Goal: Task Accomplishment & Management: Manage account settings

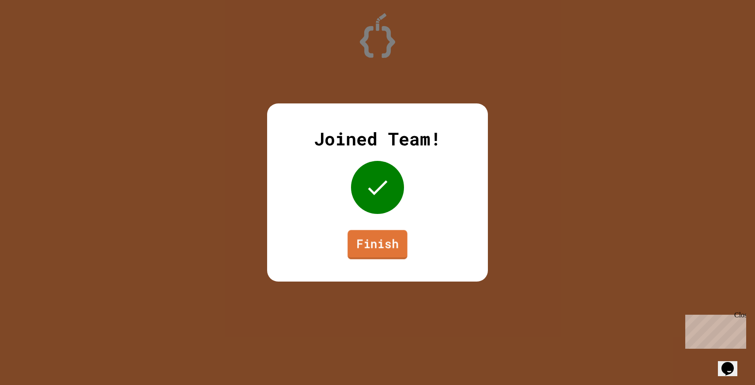
click at [378, 244] on link "Finish" at bounding box center [378, 244] width 60 height 29
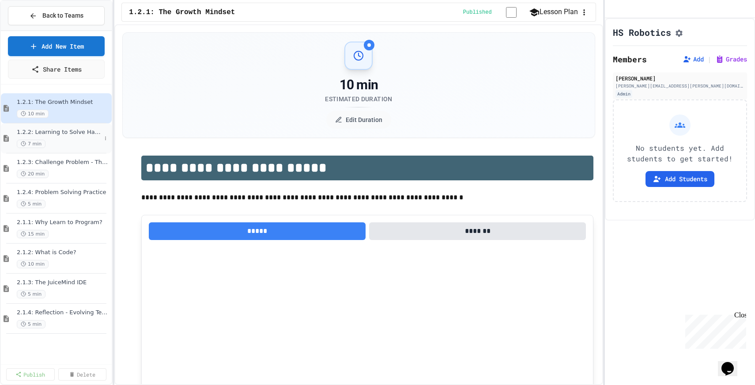
click at [72, 137] on div "1.2.2: Learning to Solve Hard Problems 7 min" at bounding box center [59, 138] width 84 height 19
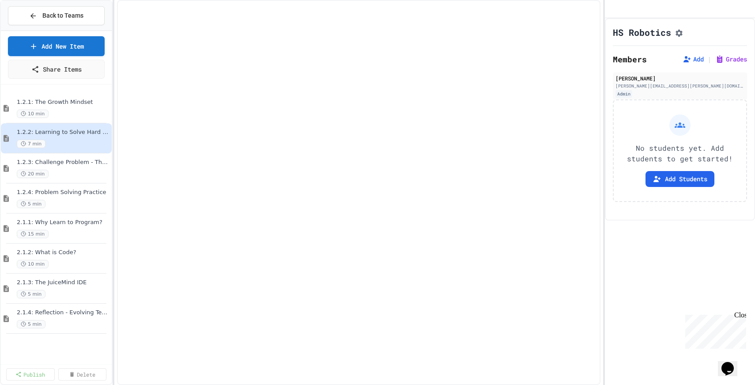
select select "***"
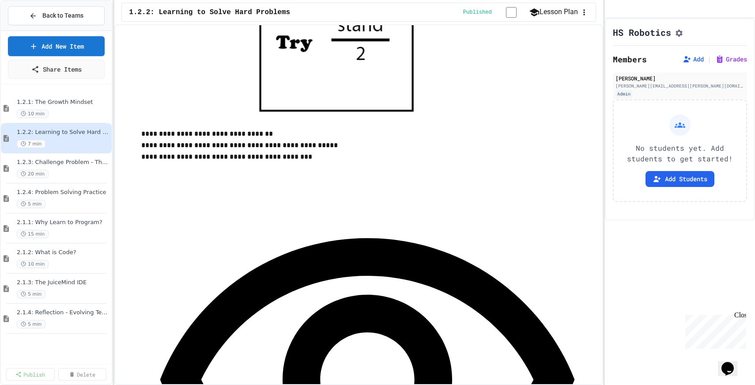
scroll to position [1273, 0]
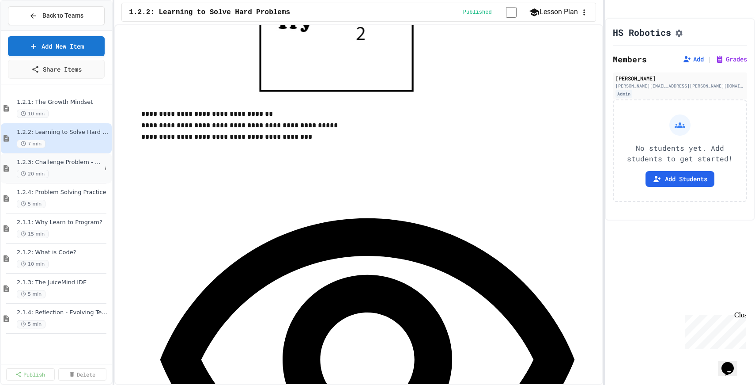
click at [76, 170] on div "20 min" at bounding box center [59, 174] width 84 height 8
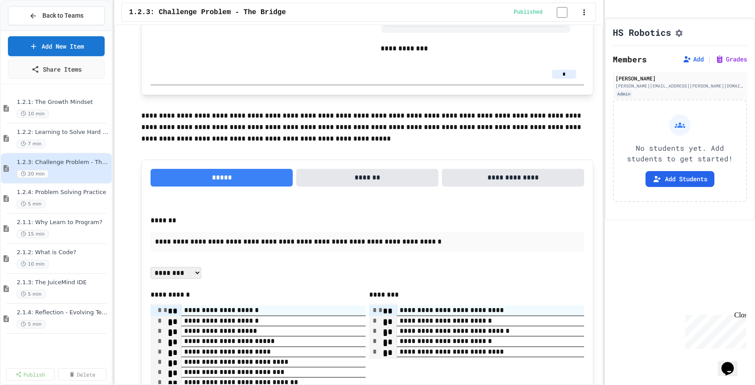
scroll to position [1187, 0]
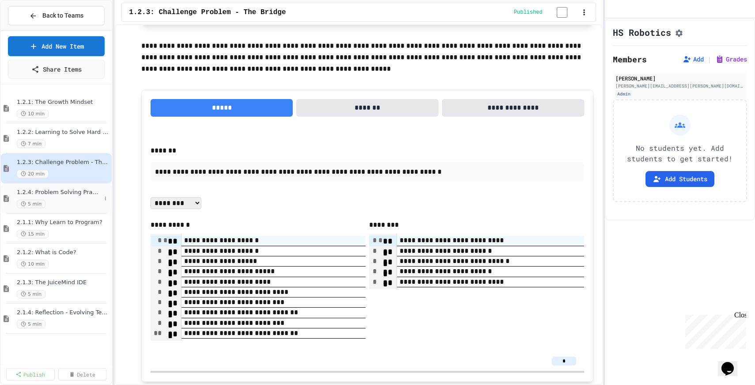
click at [57, 198] on div "1.2.4: Problem Solving Practice 5 min" at bounding box center [59, 198] width 84 height 19
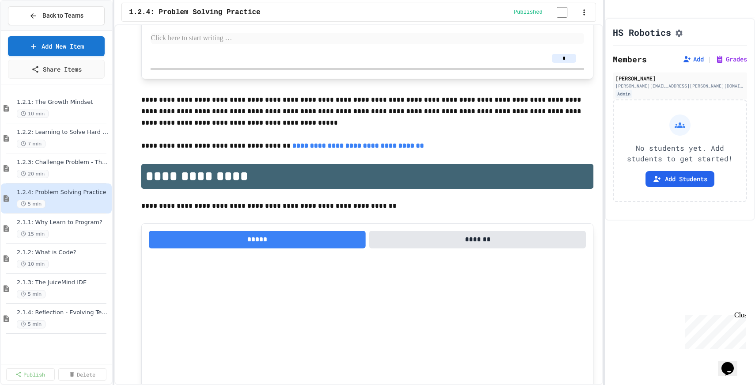
scroll to position [2611, 0]
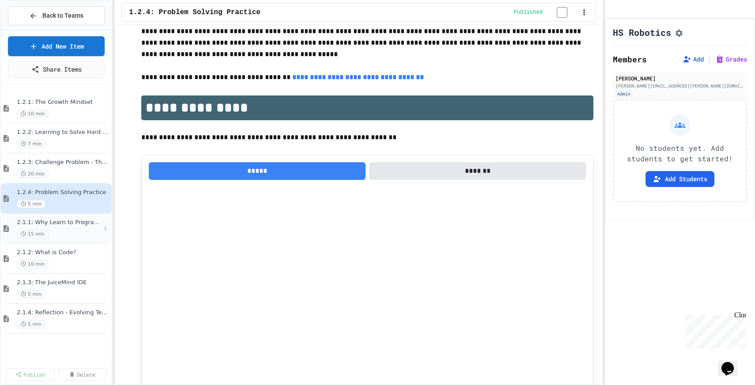
click at [82, 225] on span "2.1.1: Why Learn to Program?" at bounding box center [59, 223] width 84 height 8
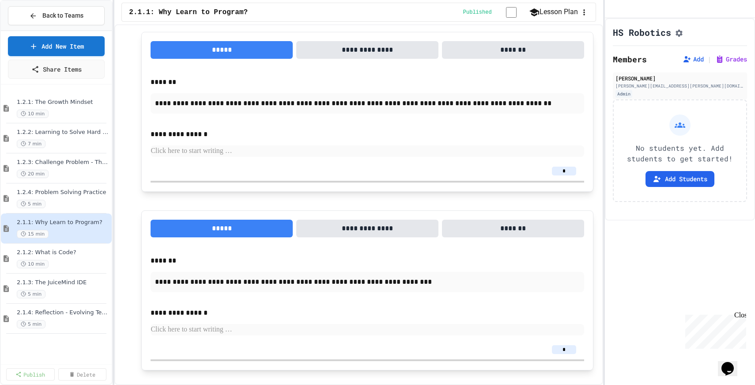
scroll to position [711, 0]
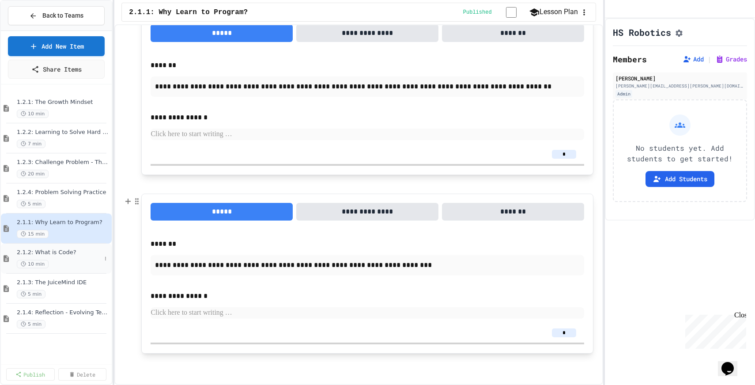
click at [61, 257] on div "2.1.2: What is Code? 10 min" at bounding box center [59, 258] width 84 height 19
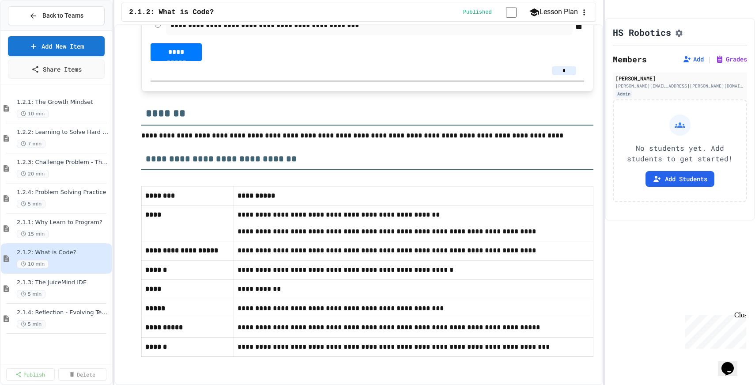
scroll to position [5275, 0]
click at [68, 291] on div "5 min" at bounding box center [59, 294] width 84 height 8
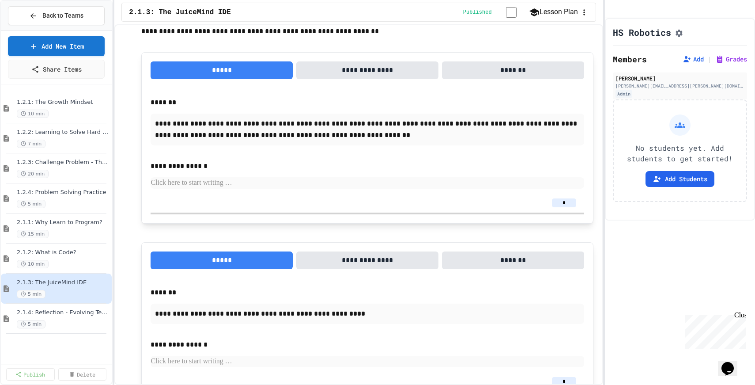
scroll to position [793, 0]
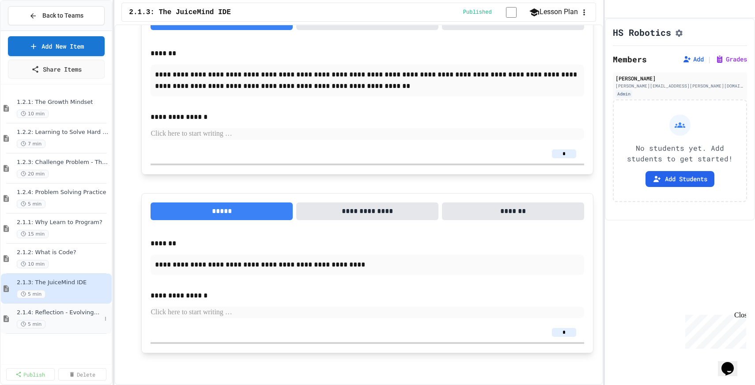
click at [71, 325] on div "5 min" at bounding box center [59, 324] width 84 height 8
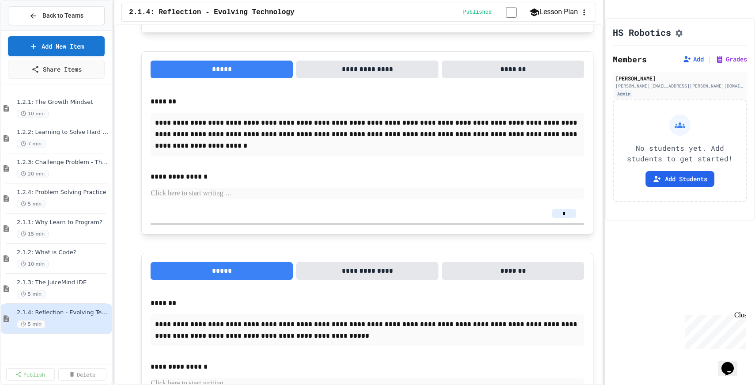
scroll to position [706, 0]
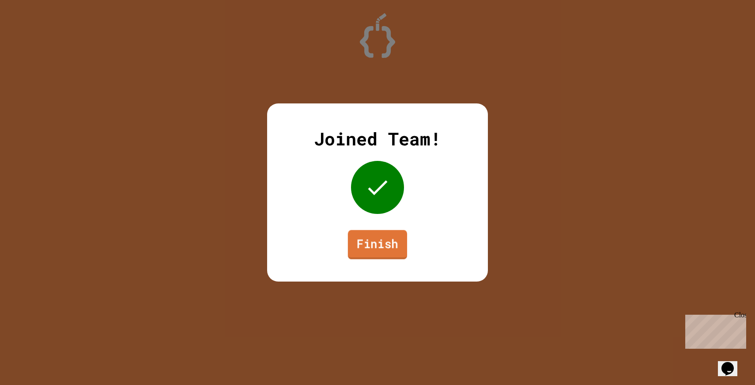
click at [380, 243] on link "Finish" at bounding box center [377, 244] width 59 height 29
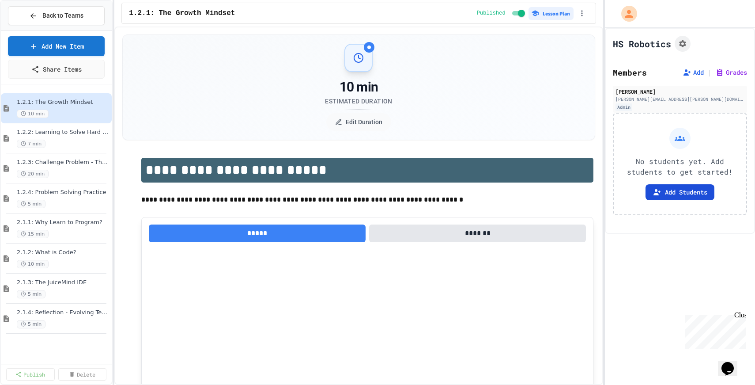
click at [683, 194] on button "Add Students" at bounding box center [680, 192] width 69 height 16
click at [47, 16] on span "Back to Teams" at bounding box center [62, 15] width 41 height 9
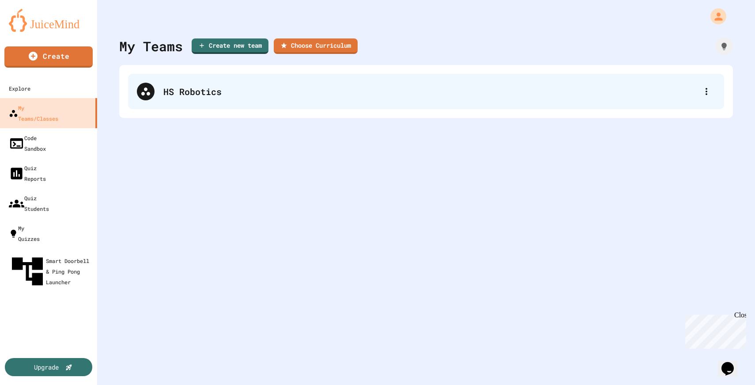
click at [187, 92] on div "HS Robotics" at bounding box center [430, 91] width 534 height 13
